Goal: Use online tool/utility: Use online tool/utility

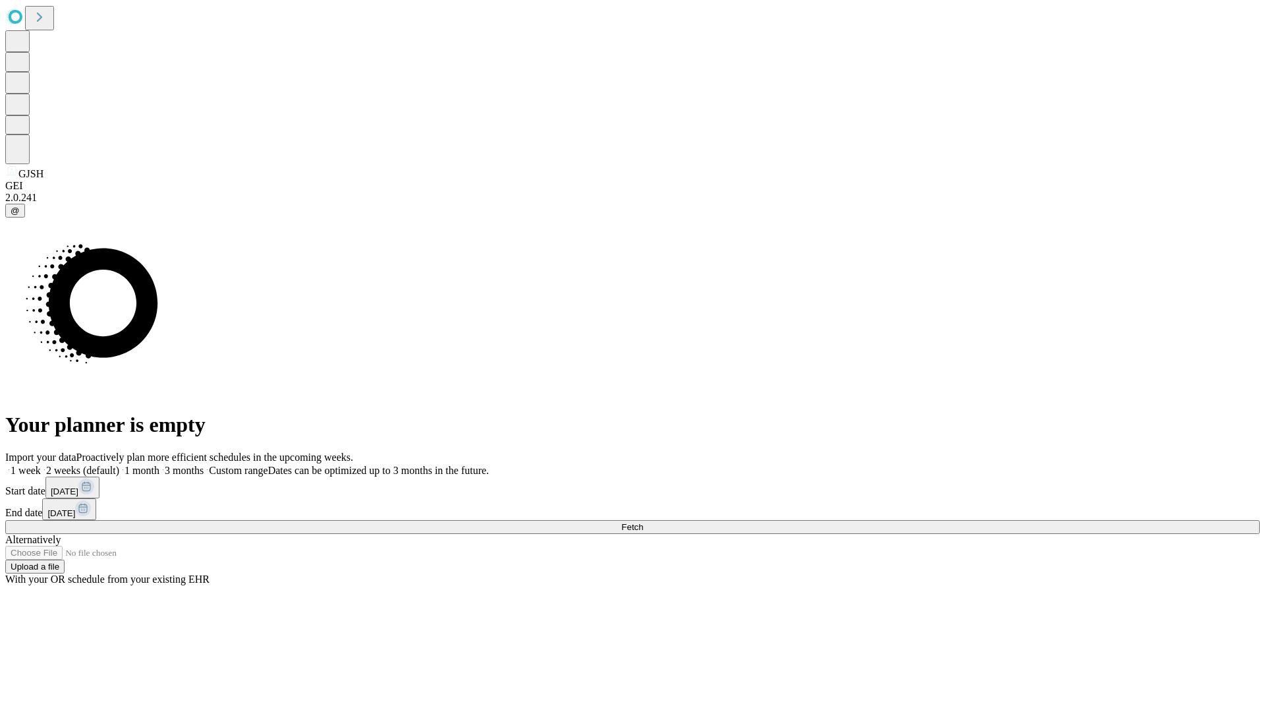
click at [643, 522] on span "Fetch" at bounding box center [632, 527] width 22 height 10
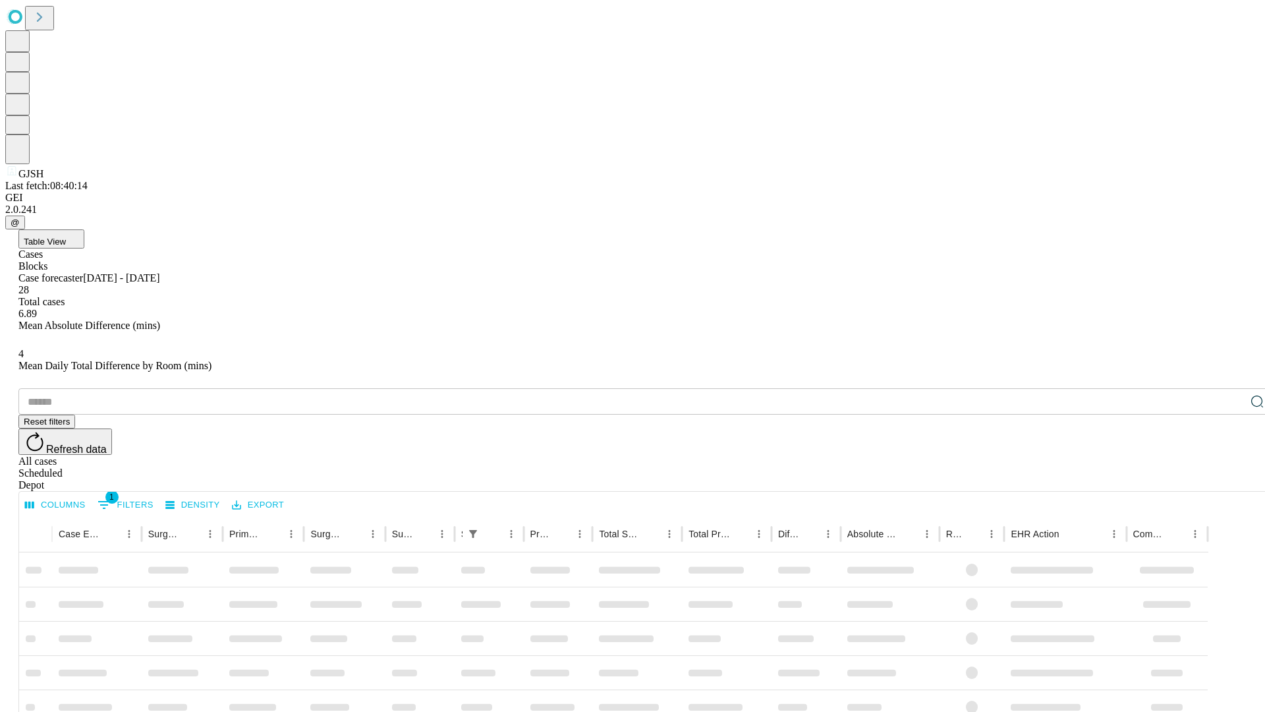
click at [1231, 479] on div "Depot" at bounding box center [645, 485] width 1255 height 12
